Goal: Task Accomplishment & Management: Complete application form

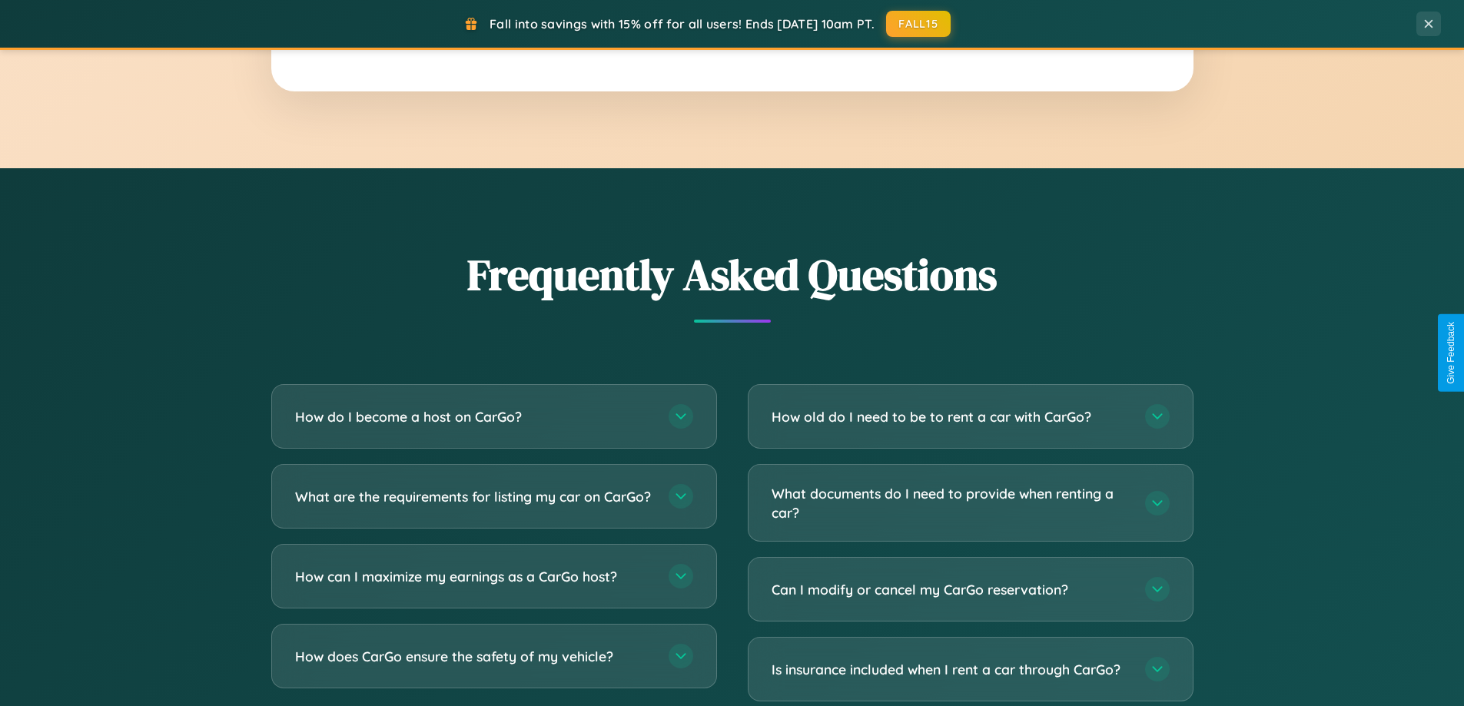
scroll to position [2957, 0]
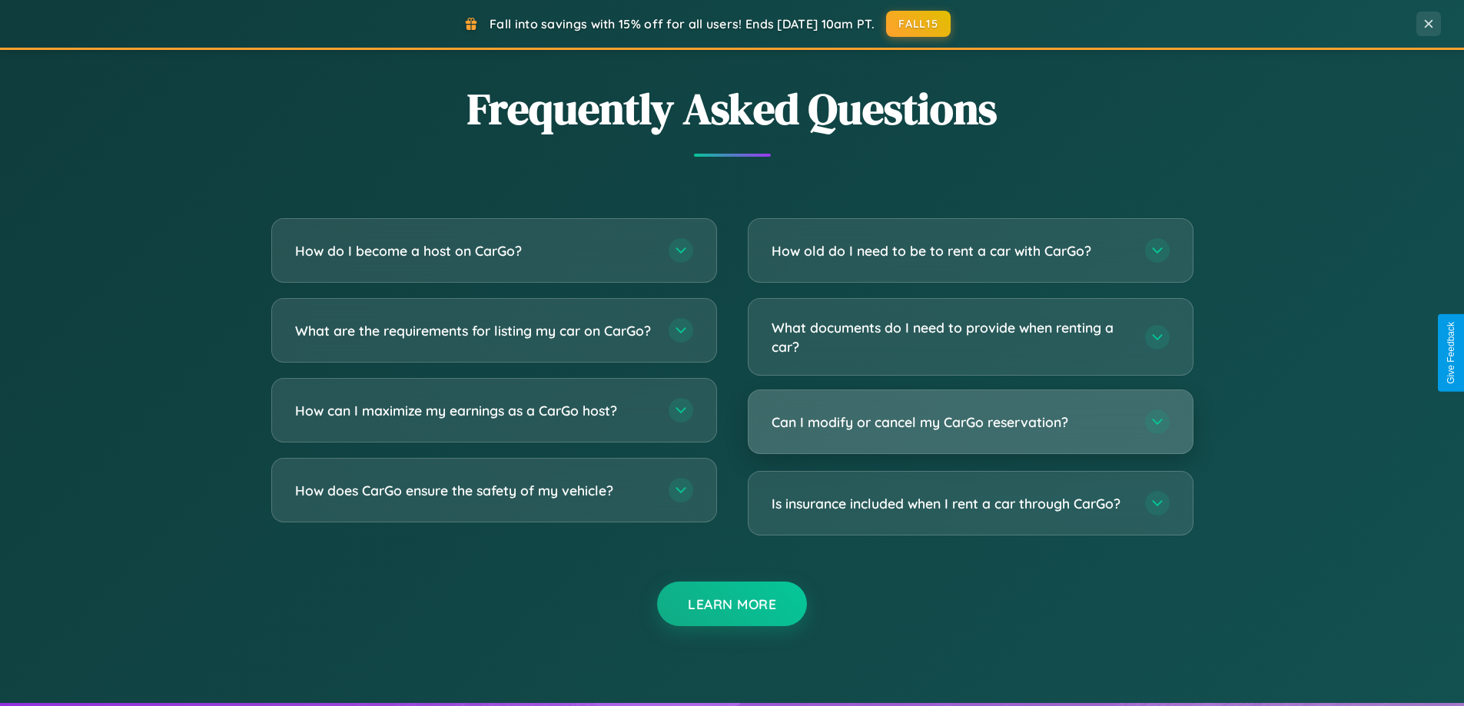
click at [970, 422] on h3 "Can I modify or cancel my CarGo reservation?" at bounding box center [951, 422] width 358 height 19
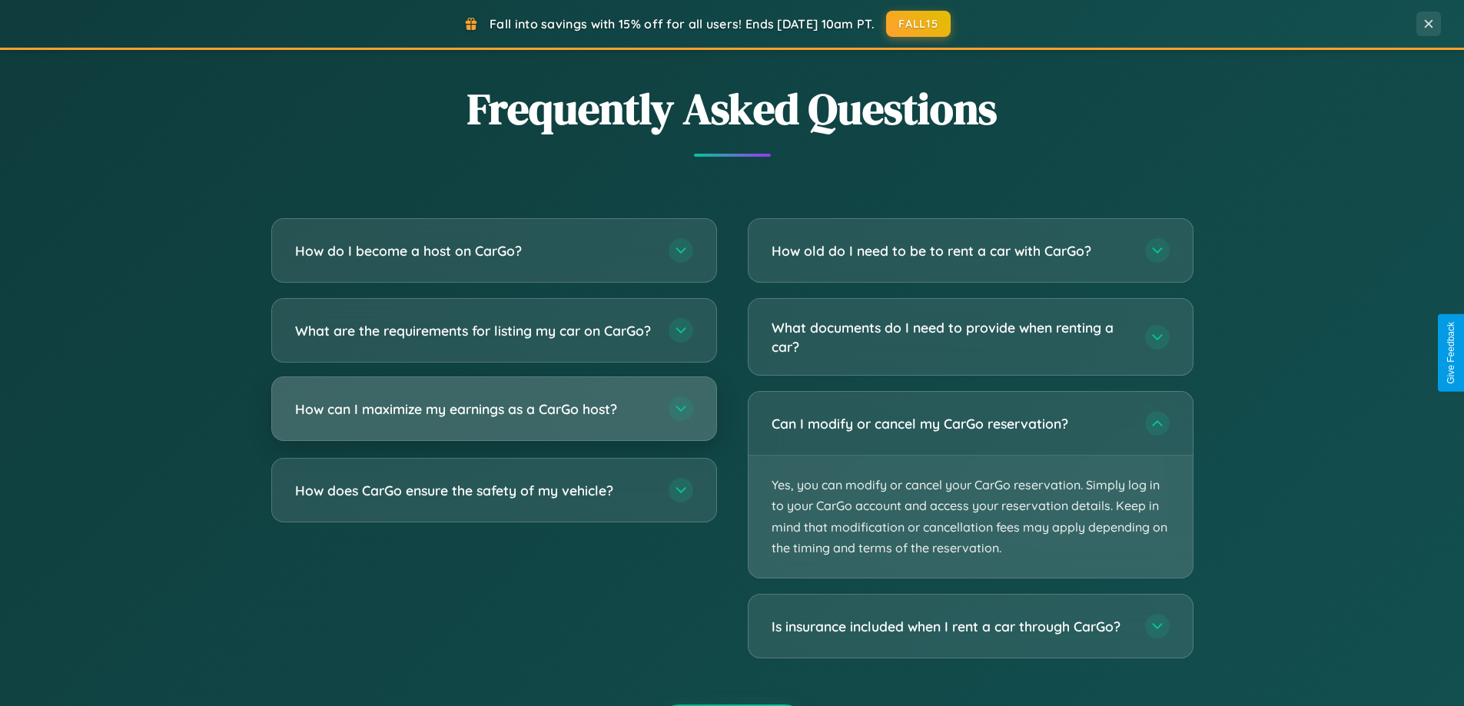
click at [493, 419] on h3 "How can I maximize my earnings as a CarGo host?" at bounding box center [474, 409] width 358 height 19
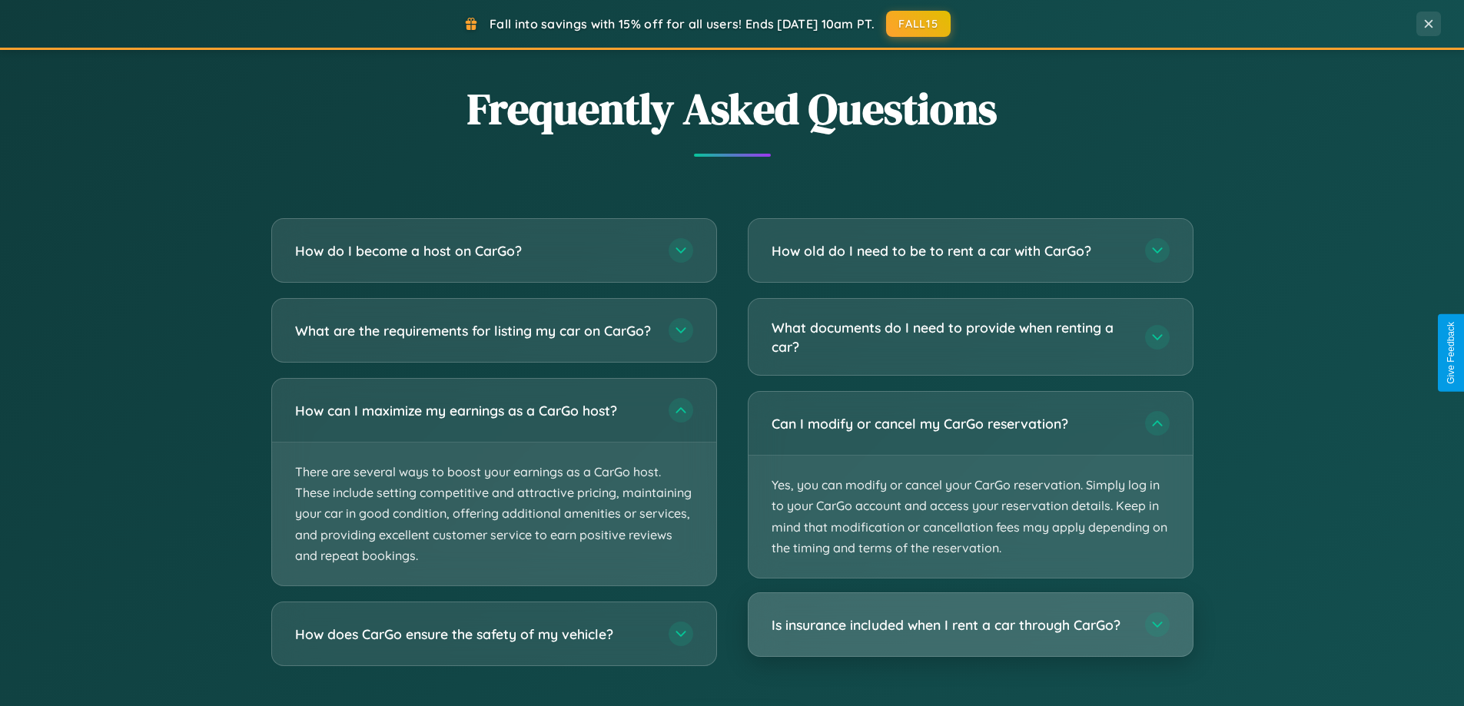
click at [970, 626] on h3 "Is insurance included when I rent a car through CarGo?" at bounding box center [951, 625] width 358 height 19
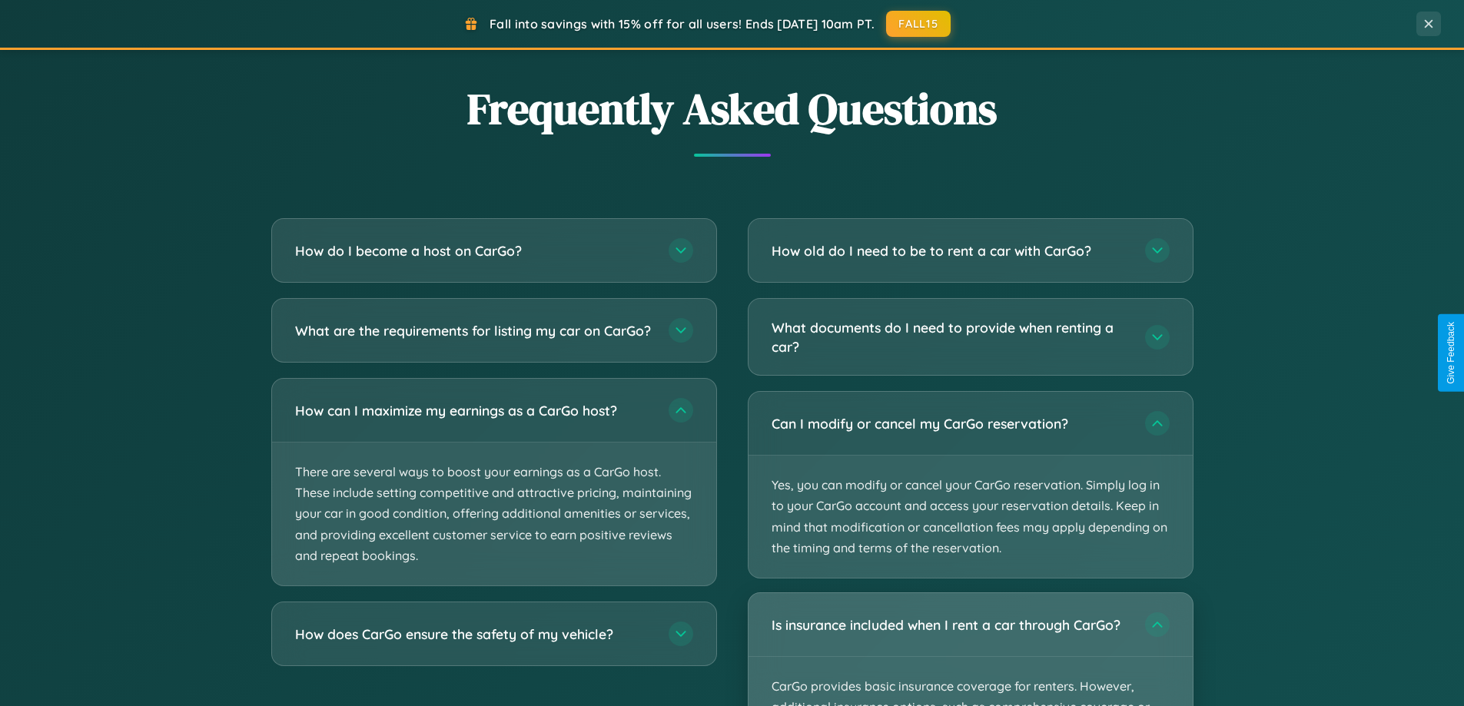
click at [970, 649] on div "Is insurance included when I rent a car through CarGo?" at bounding box center [971, 624] width 444 height 63
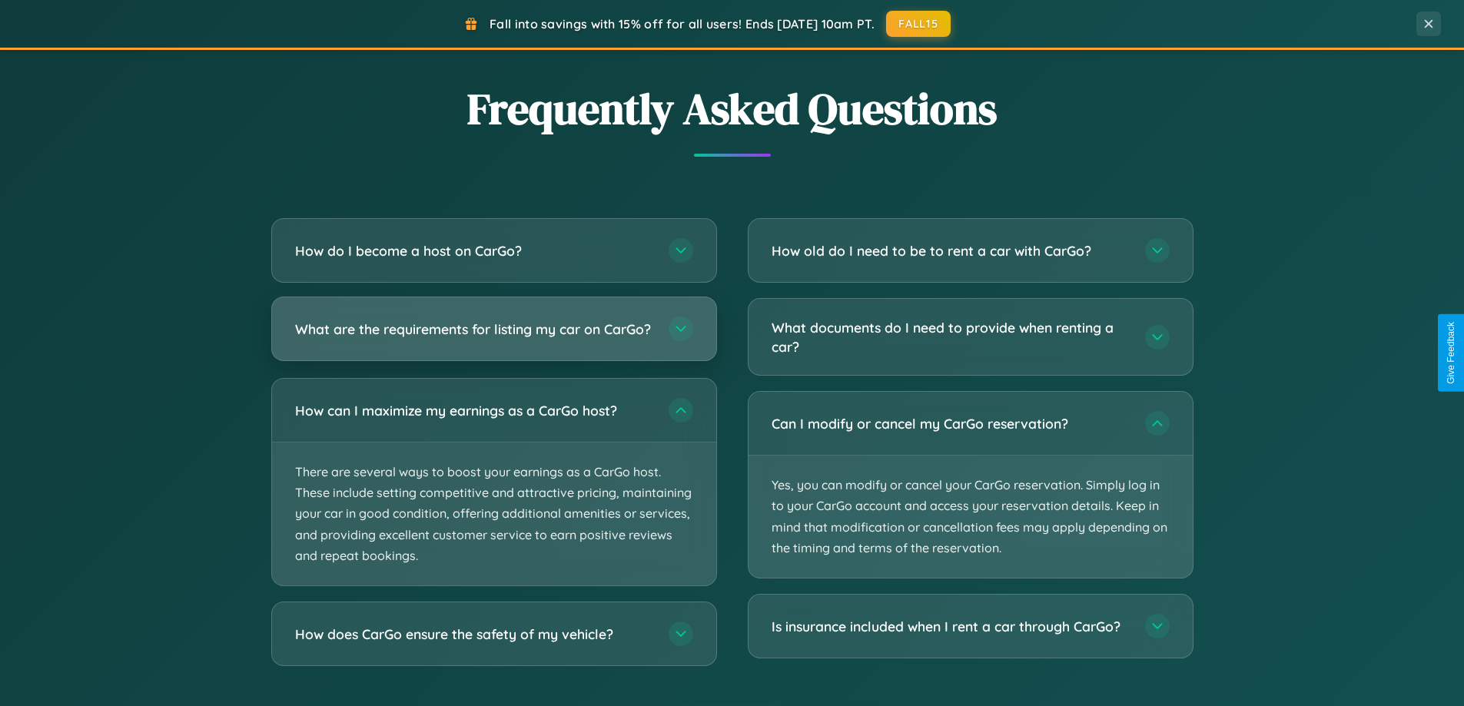
click at [493, 337] on h3 "What are the requirements for listing my car on CarGo?" at bounding box center [474, 329] width 358 height 19
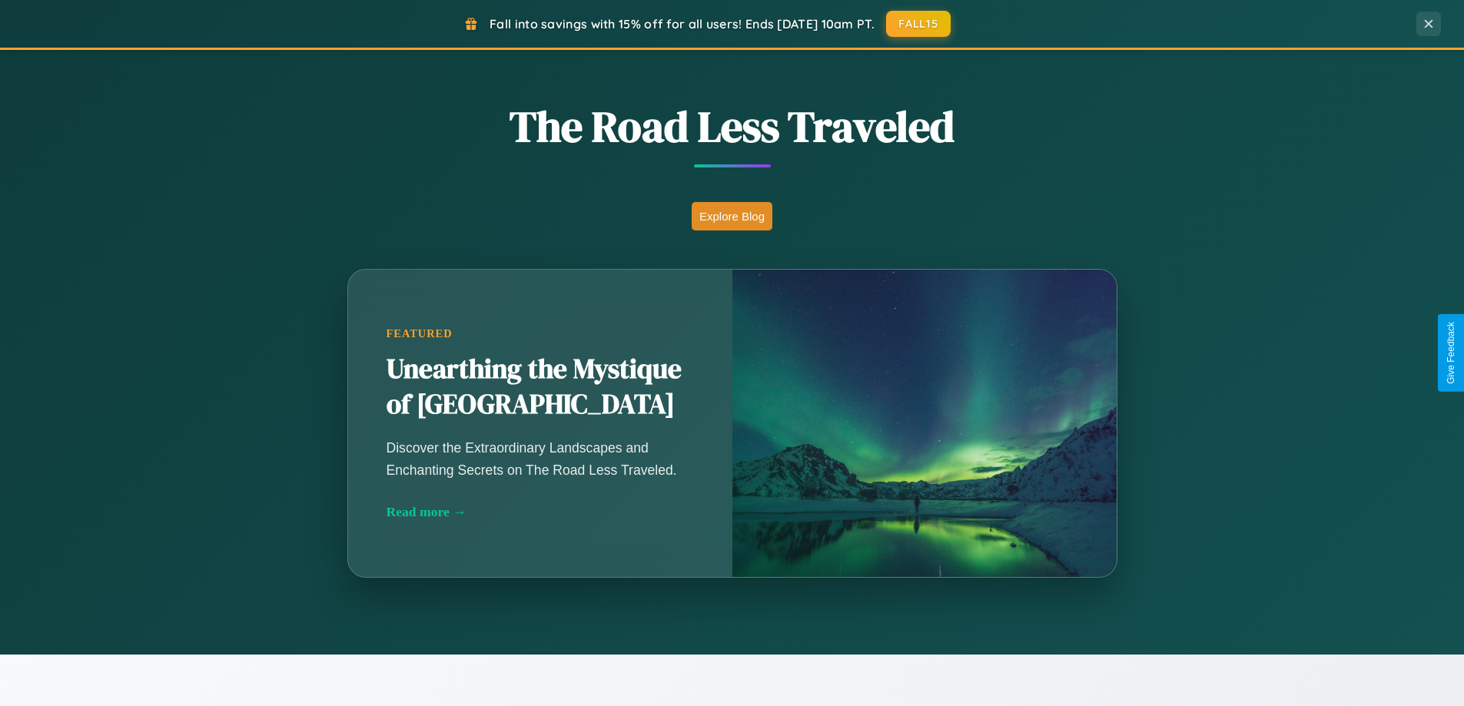
scroll to position [663, 0]
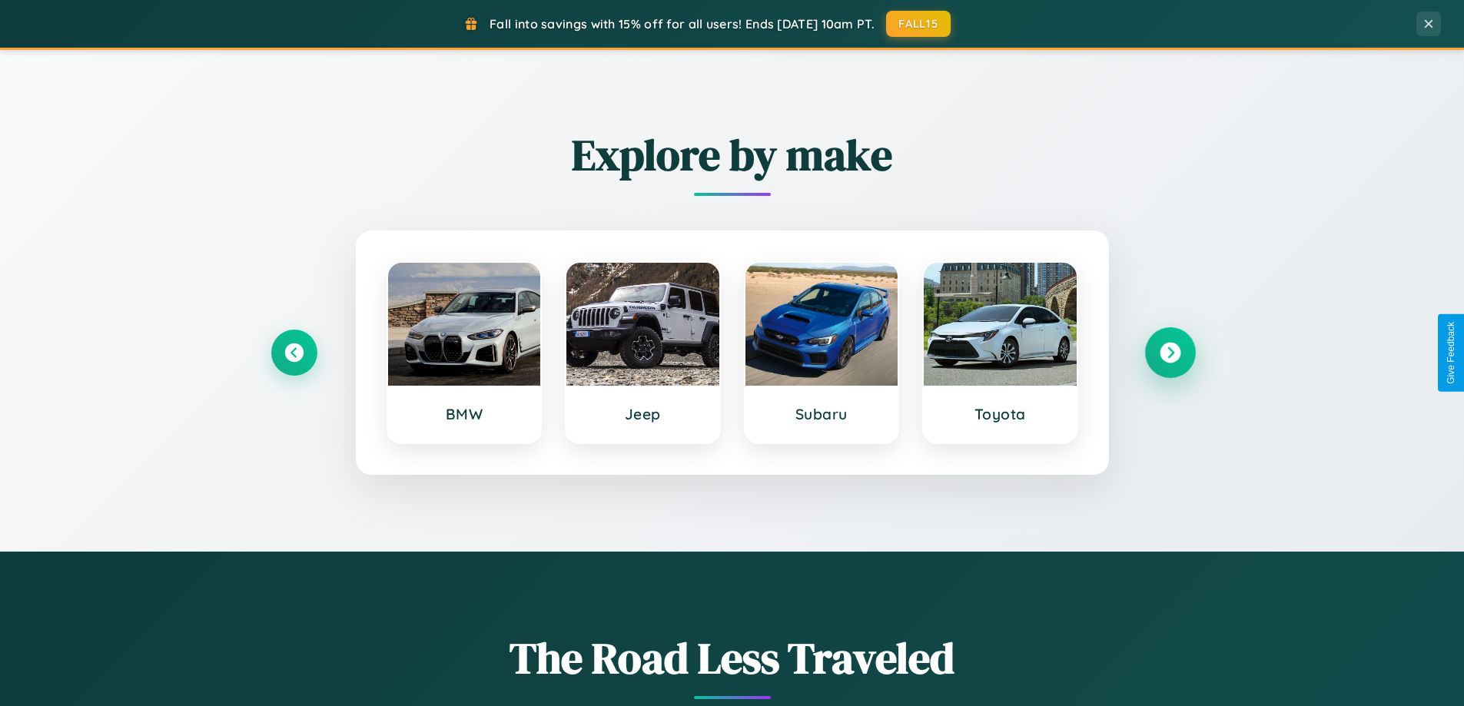
click at [1170, 353] on icon at bounding box center [1170, 353] width 21 height 21
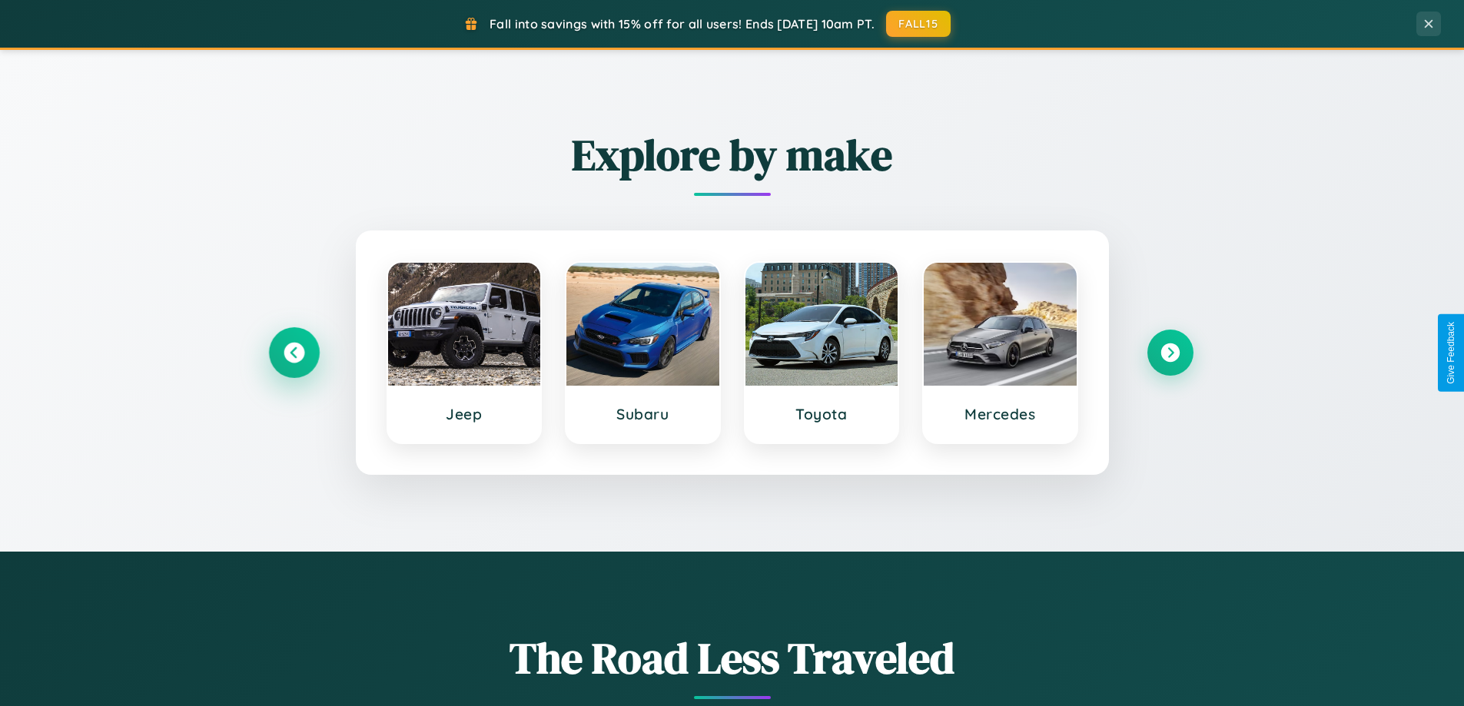
click at [294, 353] on icon at bounding box center [294, 353] width 21 height 21
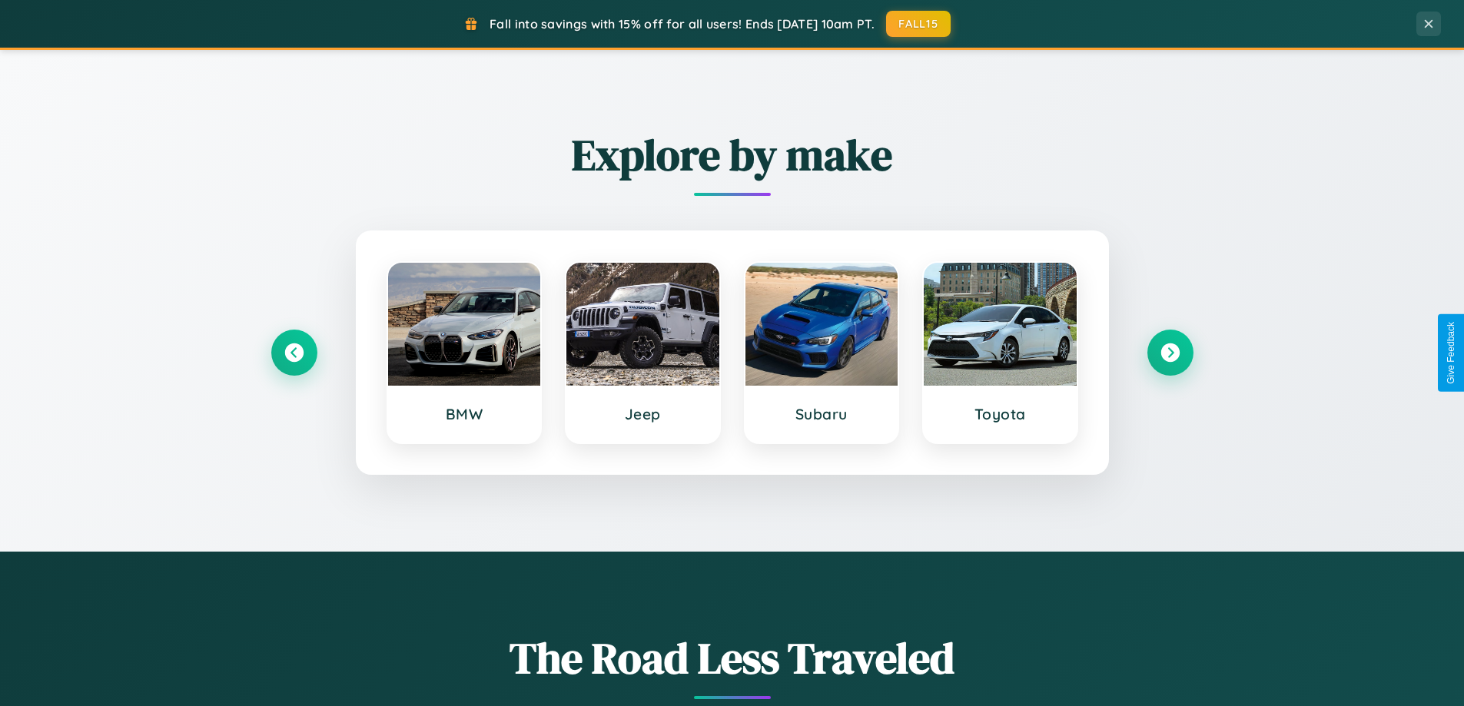
scroll to position [0, 0]
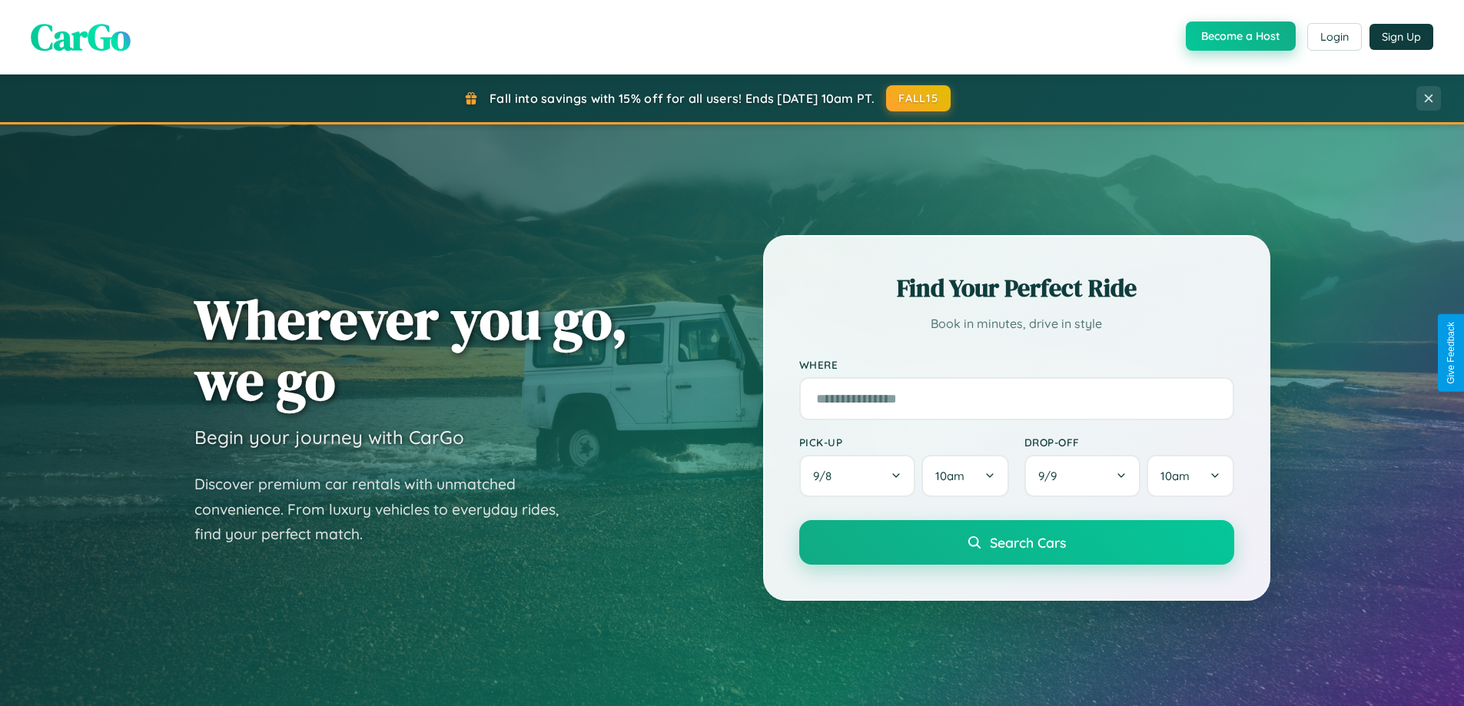
click at [1239, 37] on button "Become a Host" at bounding box center [1241, 36] width 110 height 29
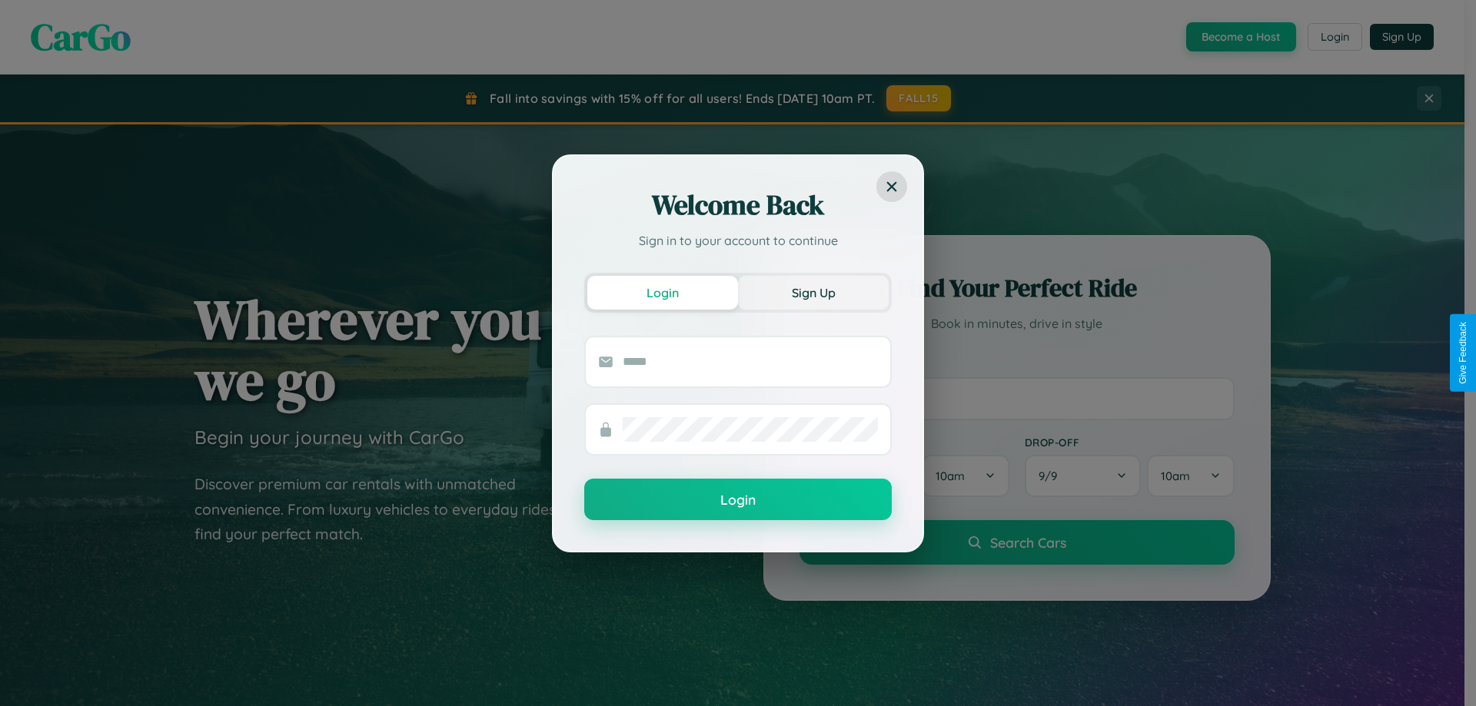
click at [813, 292] on button "Sign Up" at bounding box center [813, 293] width 151 height 34
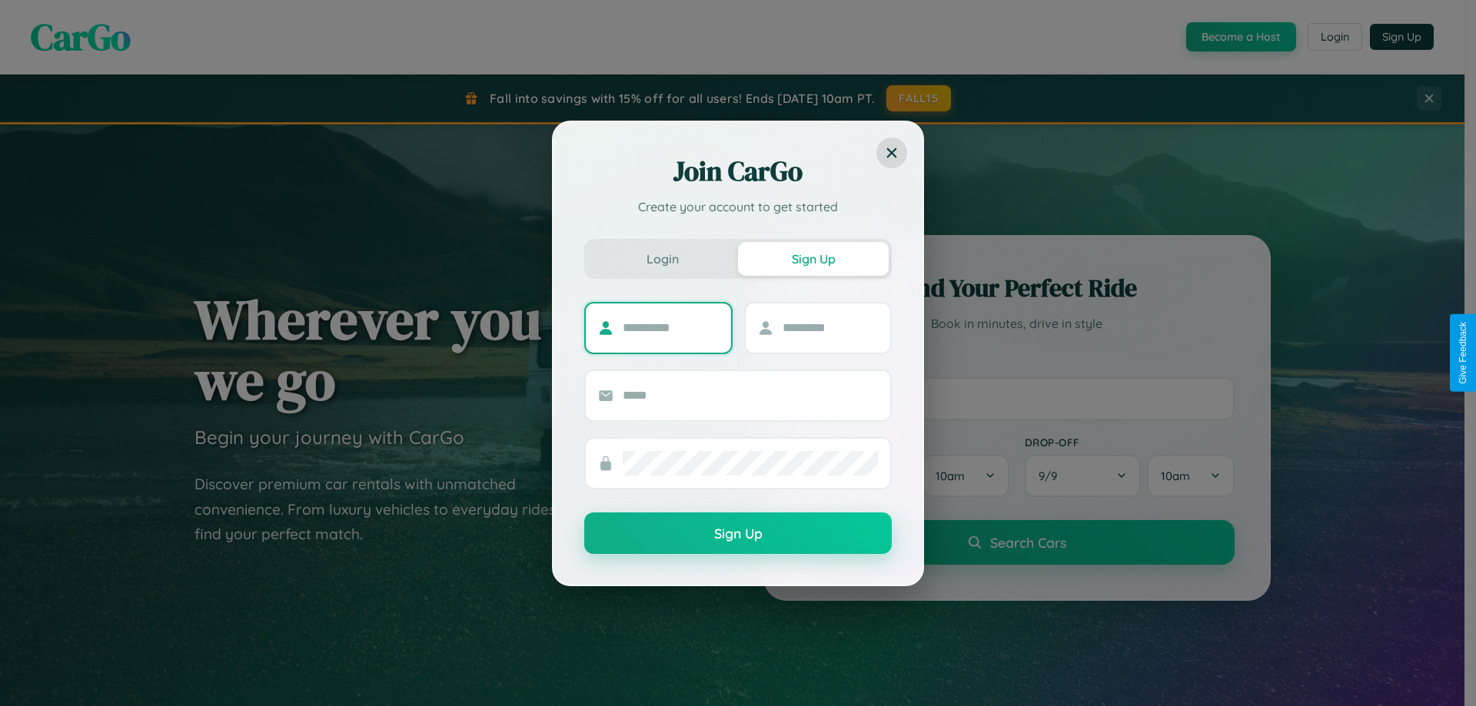
click at [670, 327] on input "text" at bounding box center [671, 328] width 96 height 25
type input "******"
click at [829, 327] on input "text" at bounding box center [830, 328] width 96 height 25
type input "*****"
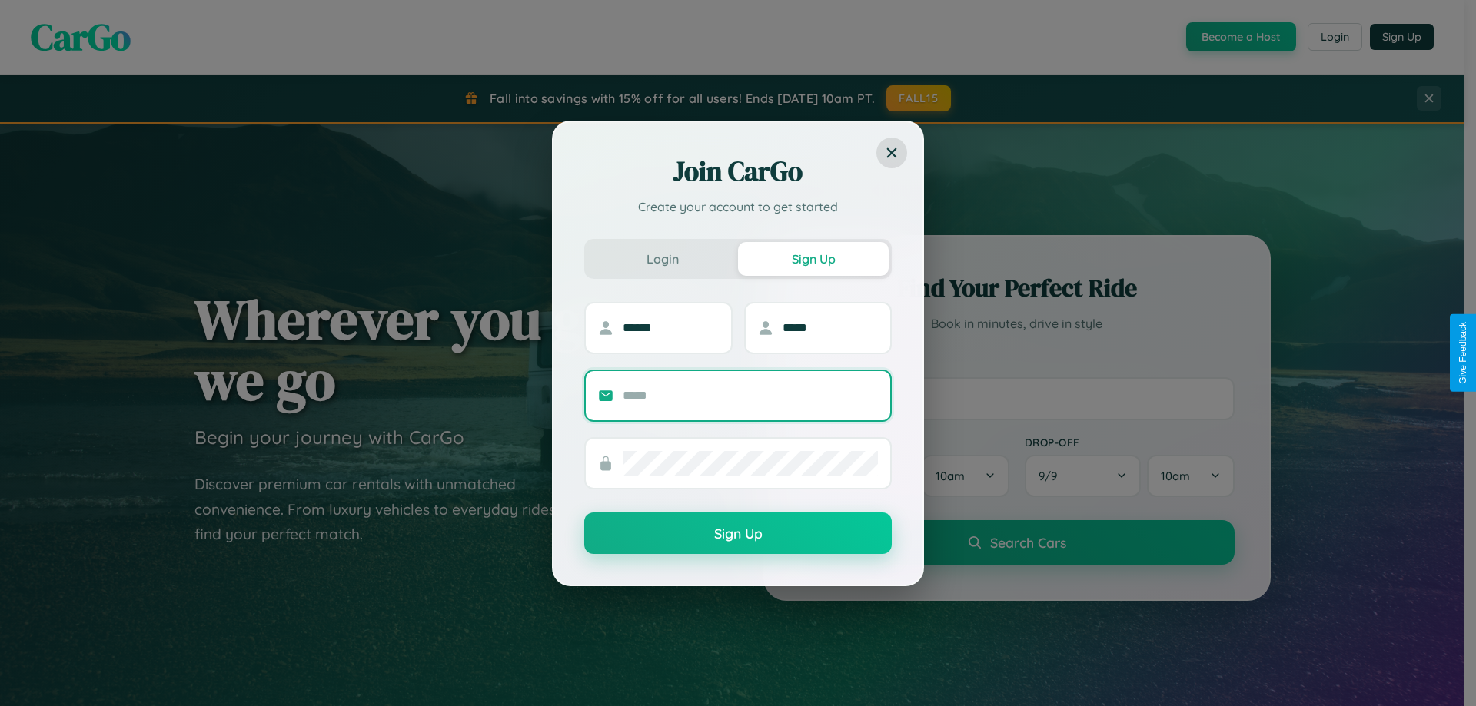
click at [750, 395] on input "text" at bounding box center [750, 396] width 255 height 25
type input "**********"
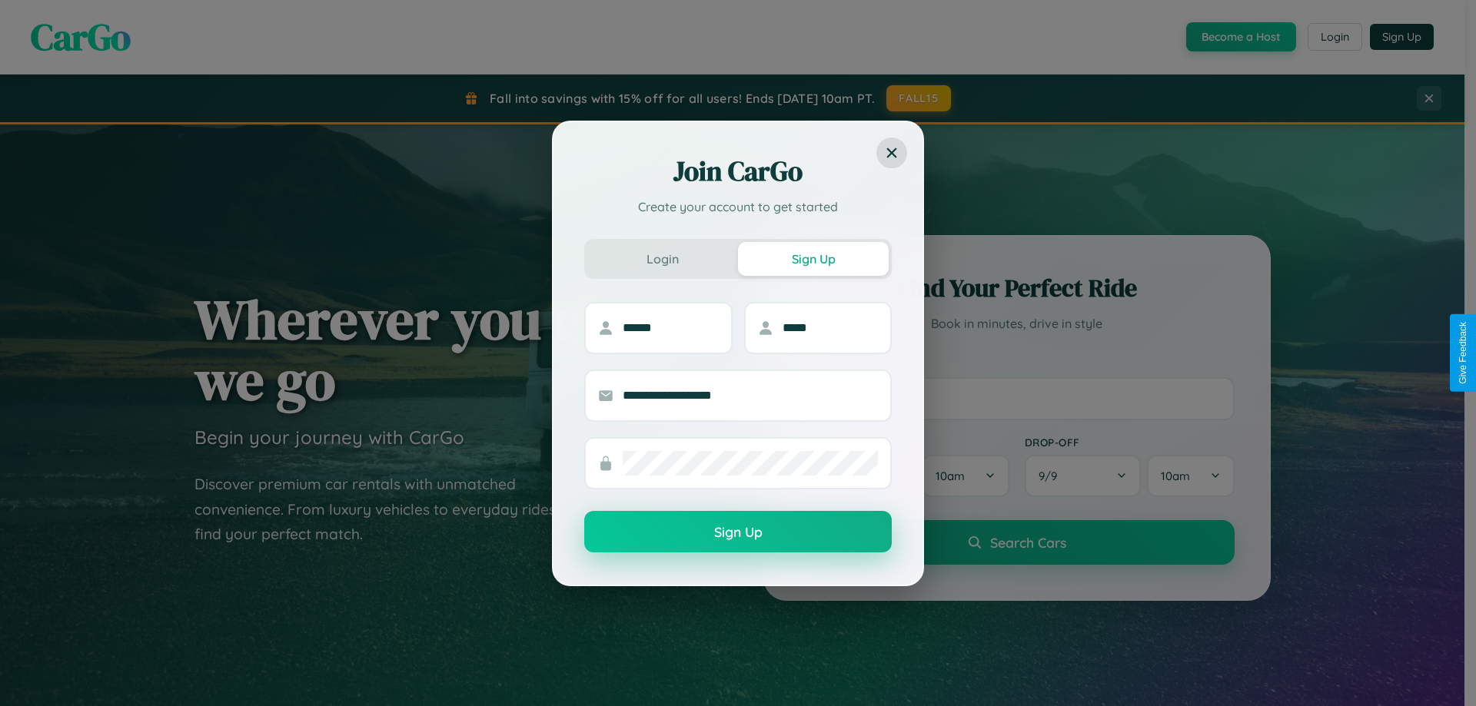
click at [738, 532] on button "Sign Up" at bounding box center [737, 532] width 307 height 42
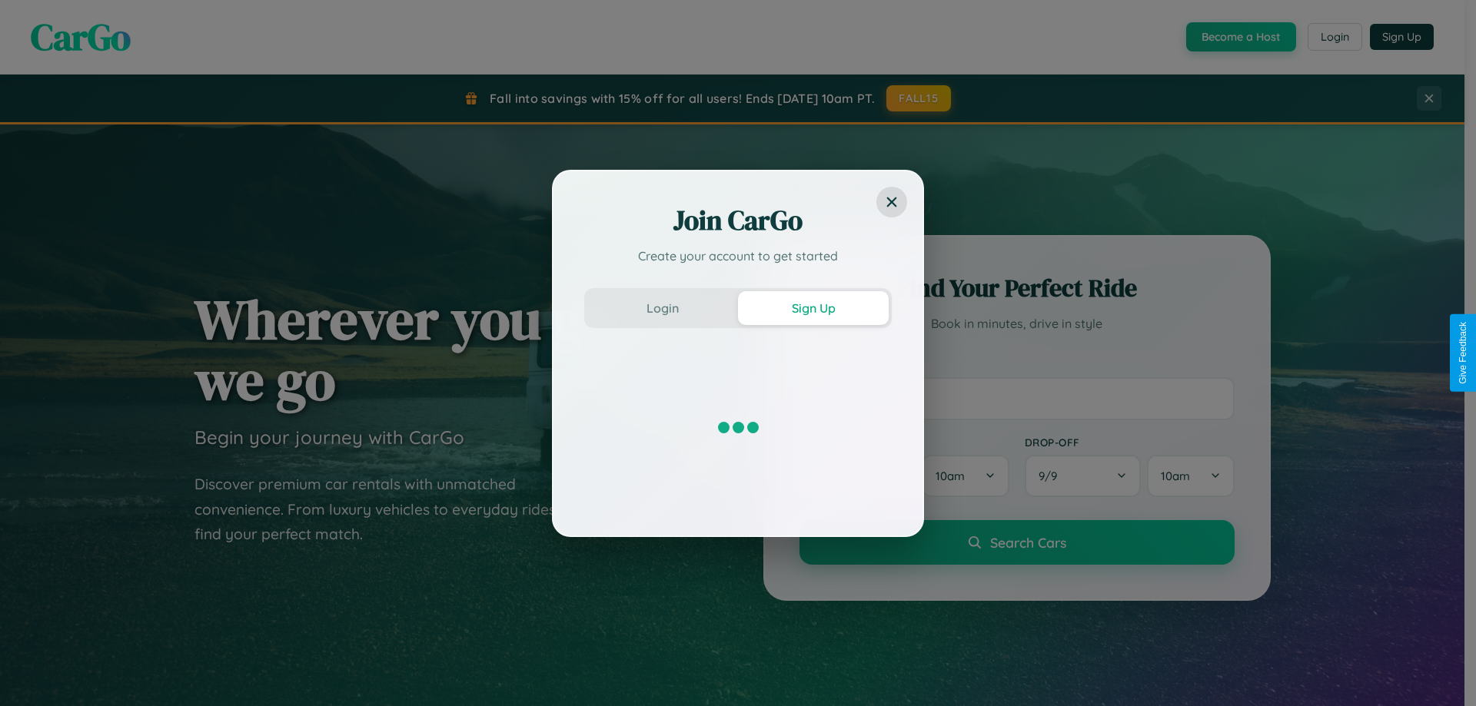
click at [1239, 37] on div "Join CarGo Create your account to get started Login Sign Up" at bounding box center [738, 353] width 1476 height 706
click at [813, 307] on button "Sign Up" at bounding box center [813, 308] width 151 height 34
